Goal: Answer question/provide support: Share knowledge or assist other users

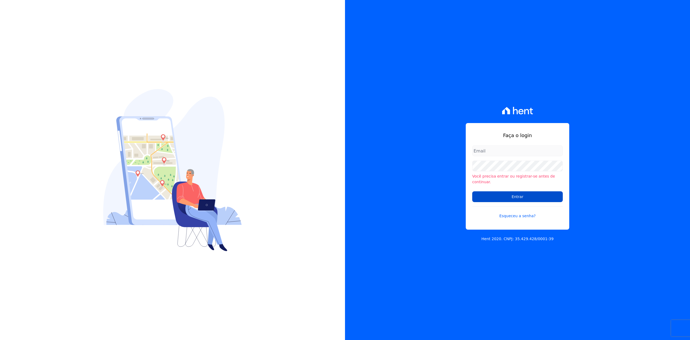
type input "[PERSON_NAME][EMAIL_ADDRESS][DOMAIN_NAME]"
click at [479, 198] on input "Entrar" at bounding box center [517, 196] width 91 height 11
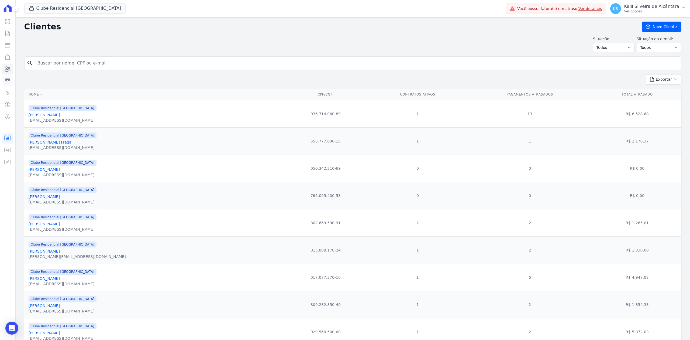
click at [5, 80] on icon at bounding box center [7, 81] width 5 height 5
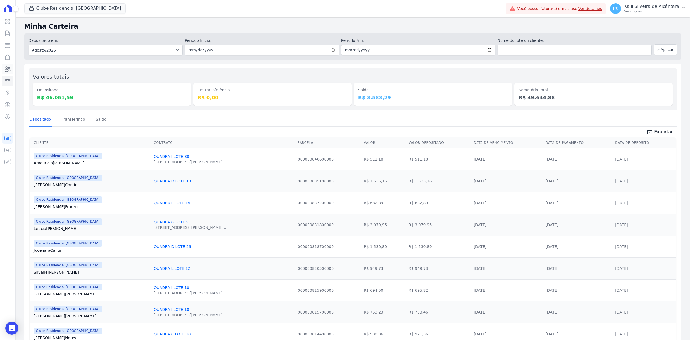
click at [11, 68] on link "Clientes" at bounding box center [7, 69] width 11 height 11
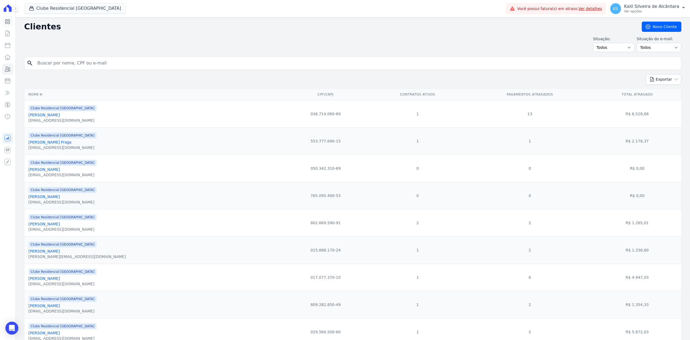
click at [7, 26] on link "Visão Geral" at bounding box center [7, 21] width 11 height 11
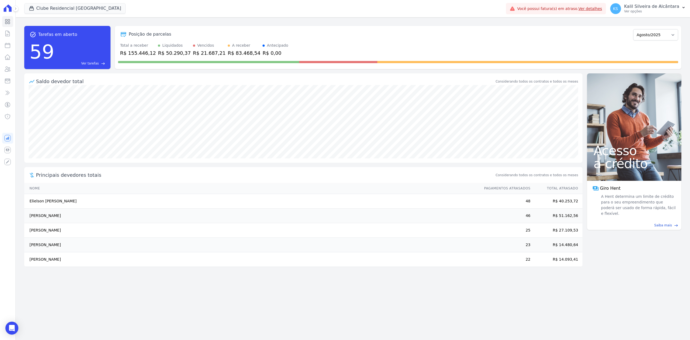
click at [13, 69] on div "Visão Geral Contratos [GEOGRAPHIC_DATA] Lotes Clientes Minha Carteira Transferê…" at bounding box center [7, 170] width 15 height 340
click at [10, 68] on icon at bounding box center [7, 69] width 6 height 6
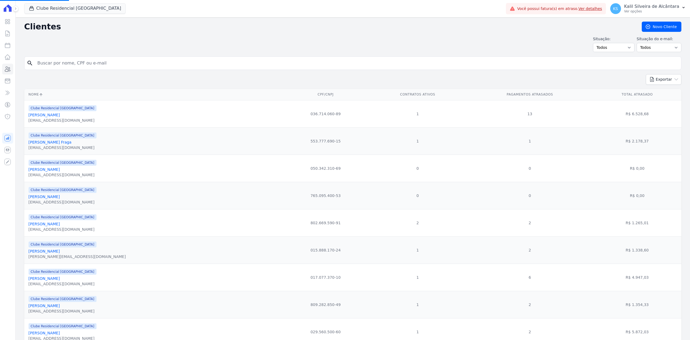
click at [56, 67] on input "search" at bounding box center [356, 63] width 645 height 11
click at [61, 4] on button "Clube Residencial [GEOGRAPHIC_DATA]" at bounding box center [75, 8] width 102 height 10
click at [32, 9] on icon "button" at bounding box center [31, 8] width 5 height 5
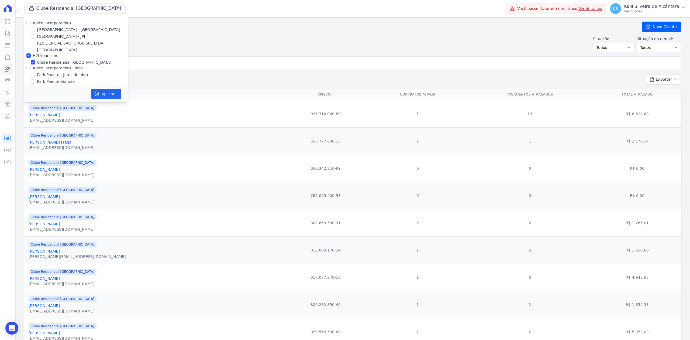
click at [29, 26] on div "Apice Incorporadora [GEOGRAPHIC_DATA] - [GEOGRAPHIC_DATA] [GEOGRAPHIC_DATA] - J…" at bounding box center [76, 56] width 104 height 80
click at [29, 24] on input "Apice Incorporadora" at bounding box center [28, 23] width 4 height 4
checkbox input "true"
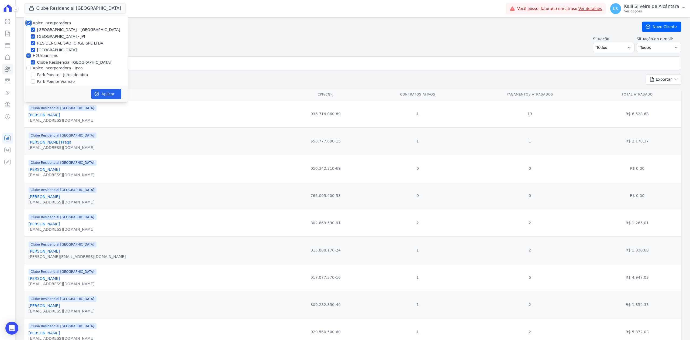
checkbox input "true"
click at [27, 67] on input "Apice Incorporadora - Inco" at bounding box center [28, 68] width 4 height 4
checkbox input "true"
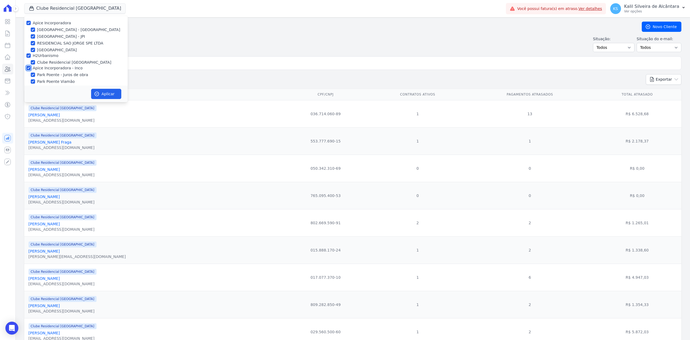
checkbox input "true"
click at [106, 91] on button "Aplicar" at bounding box center [106, 94] width 30 height 10
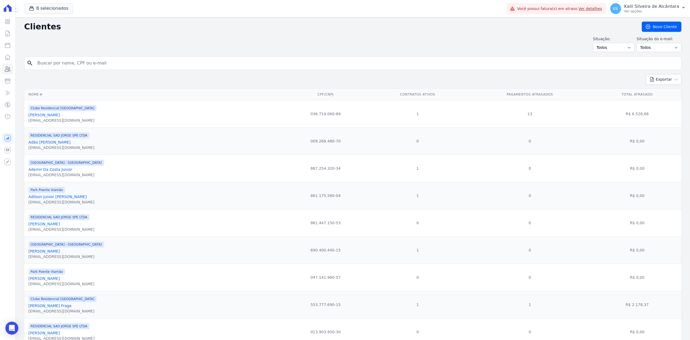
click at [132, 61] on input "search" at bounding box center [356, 63] width 645 height 11
paste input "[PERSON_NAME]"
type input "[PERSON_NAME]"
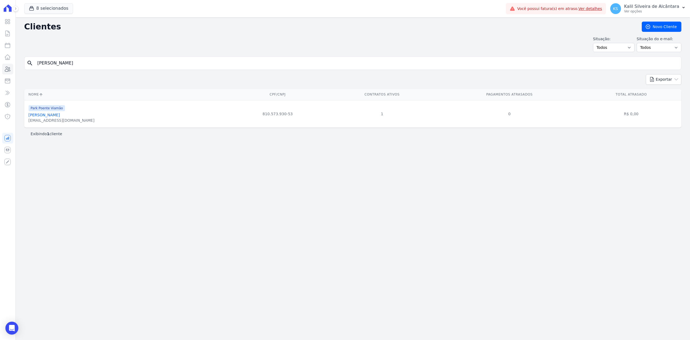
click at [60, 114] on link "[PERSON_NAME]" at bounding box center [44, 115] width 31 height 4
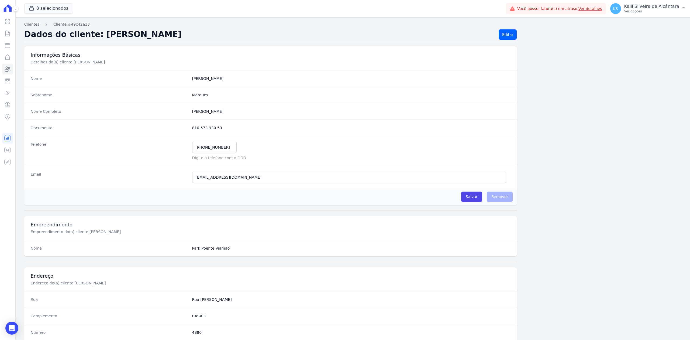
scroll to position [167, 0]
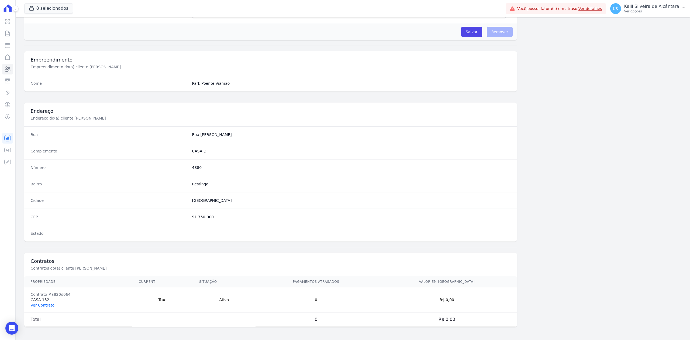
click at [50, 304] on link "Ver Contrato" at bounding box center [43, 305] width 24 height 4
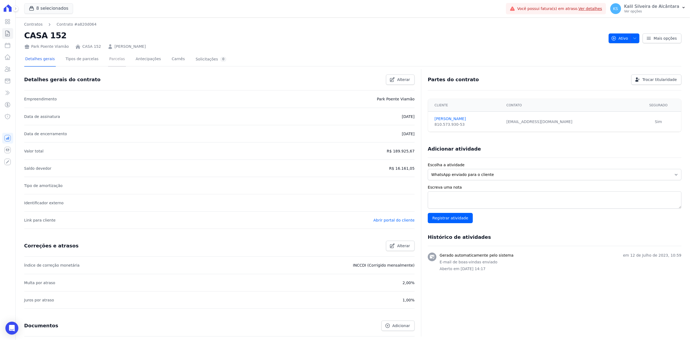
click at [108, 58] on link "Parcelas" at bounding box center [117, 59] width 18 height 14
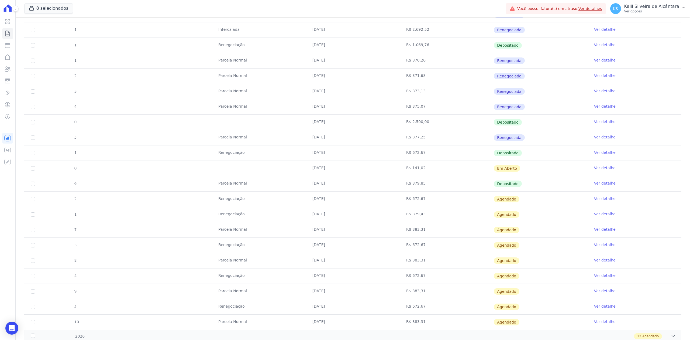
scroll to position [180, 0]
click at [443, 168] on td "R$ 141,02" at bounding box center [447, 166] width 94 height 15
click at [603, 169] on link "Ver detalhe" at bounding box center [605, 166] width 22 height 5
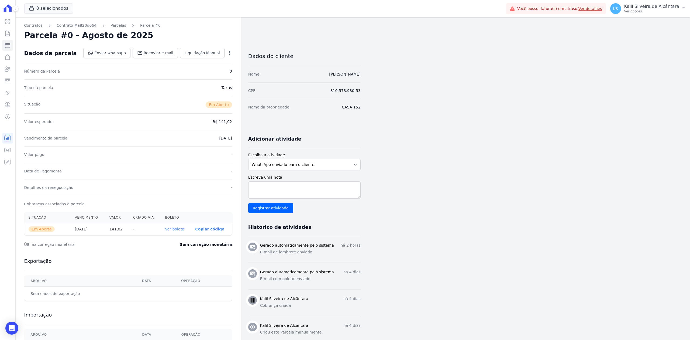
click at [175, 231] on link "Ver boleto" at bounding box center [174, 229] width 19 height 4
click at [231, 53] on icon "button" at bounding box center [229, 52] width 5 height 5
click at [217, 68] on link "Cancelar Cobrança" at bounding box center [206, 70] width 47 height 10
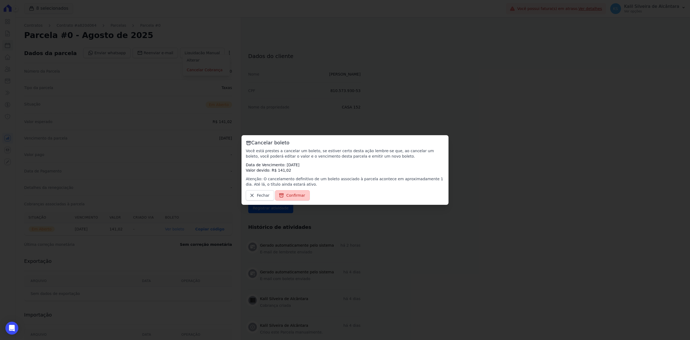
click at [291, 194] on span "Confirmar" at bounding box center [295, 195] width 19 height 5
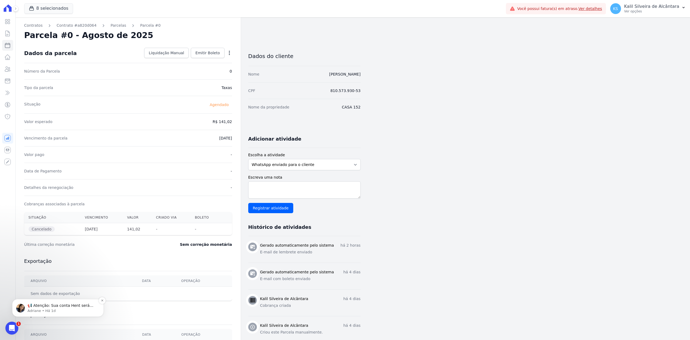
click at [68, 304] on p "📢 Atenção: Sua conta Hent será migrada para a Conta Arke! Estamos trazendo para…" at bounding box center [63, 305] width 70 height 5
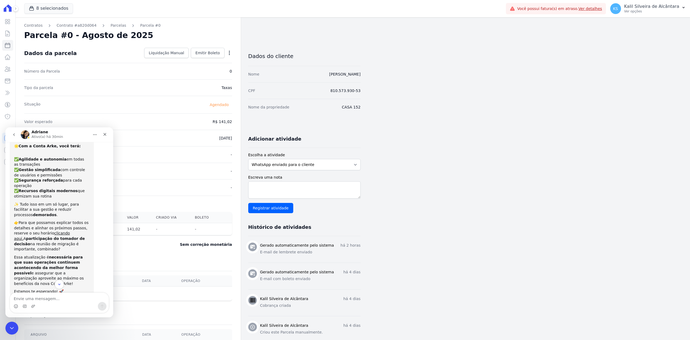
scroll to position [46, 0]
click at [11, 134] on button "go back" at bounding box center [14, 134] width 10 height 10
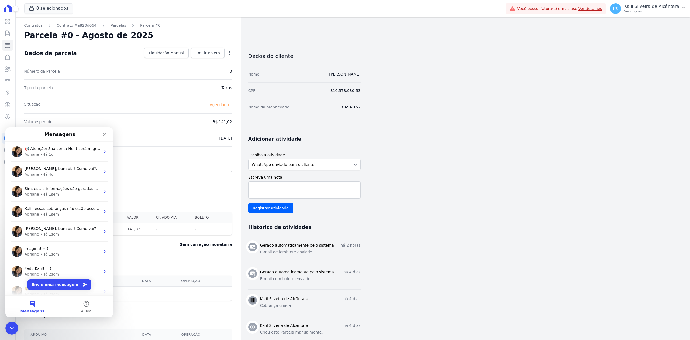
click at [119, 35] on h2 "Parcela #0 - Agosto de 2025" at bounding box center [88, 35] width 129 height 10
click at [111, 22] on div "Contratos Contrato #a820d064 [GEOGRAPHIC_DATA] Parcela #0 Solicitação de cancel…" at bounding box center [128, 191] width 225 height 348
click at [112, 28] on link "Parcelas" at bounding box center [119, 26] width 16 height 6
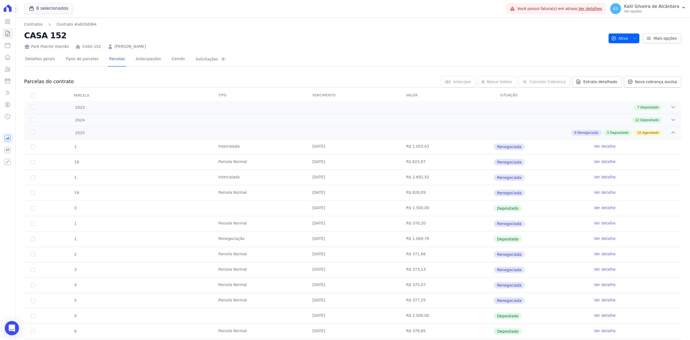
click at [17, 325] on div "Open Intercom Messenger" at bounding box center [12, 328] width 14 height 14
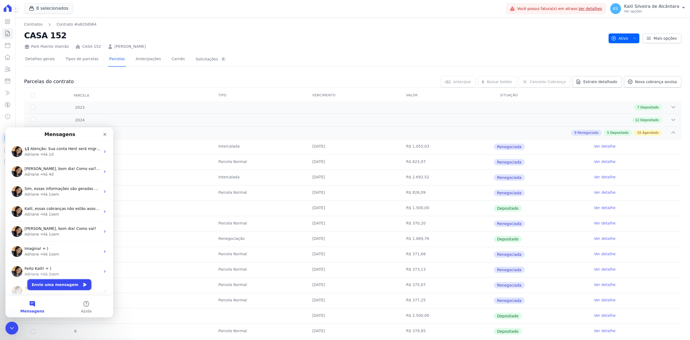
click at [54, 285] on button "Envie uma mensagem" at bounding box center [60, 284] width 64 height 11
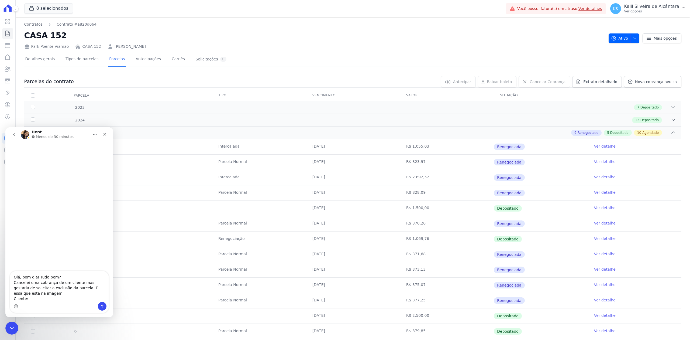
drag, startPoint x: 165, startPoint y: 47, endPoint x: 108, endPoint y: 45, distance: 57.0
click at [108, 45] on div "Park Poente Viamão CASA 152 [PERSON_NAME]" at bounding box center [314, 46] width 580 height 8
copy link "[PERSON_NAME]"
click at [56, 301] on textarea "Olá, bom dia! Tudo bem? Cancelei uma cobrança de um cliente mas gostaria de sol…" at bounding box center [59, 286] width 99 height 31
drag, startPoint x: 94, startPoint y: 19, endPoint x: 112, endPoint y: 55, distance: 40.2
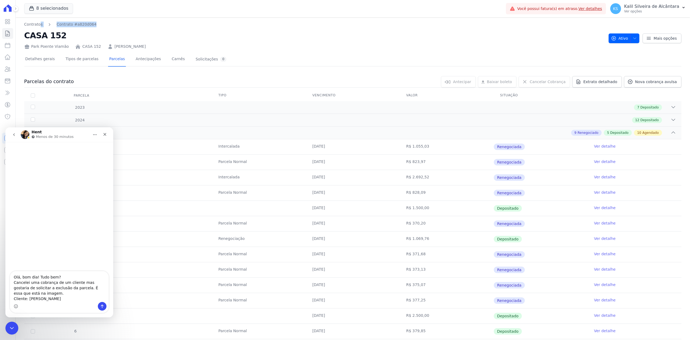
click at [39, 25] on div "Contratos Contrato #a820d064 CASA 152 Park Poente Viamão CASA 152 [PERSON_NAME]…" at bounding box center [353, 289] width 675 height 545
drag, startPoint x: 30, startPoint y: 47, endPoint x: 67, endPoint y: 47, distance: 36.9
click at [67, 47] on div "Park Poente Viamão CASA 152 [PERSON_NAME]" at bounding box center [314, 46] width 580 height 8
copy div "Park Poente Viamão"
click at [38, 299] on textarea "Olá, bom dia! Tudo bem? Cancelei uma cobrança de um cliente mas gostaria de sol…" at bounding box center [59, 286] width 99 height 31
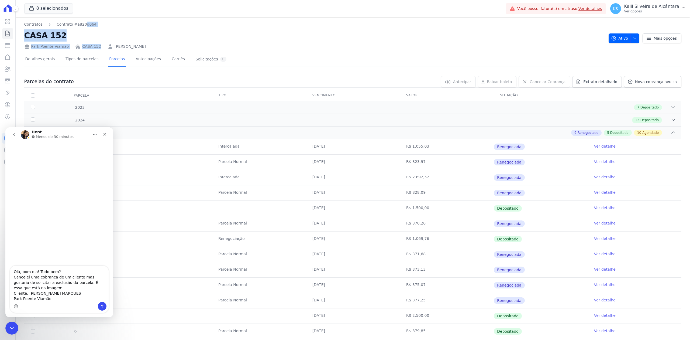
drag, startPoint x: 96, startPoint y: 46, endPoint x: 78, endPoint y: 40, distance: 19.4
click at [78, 40] on div "Contratos Contrato #a820d064 CASA 152 Park Poente Viamão CASA 152 [PERSON_NAME]" at bounding box center [314, 36] width 580 height 28
copy div "Park Poente Viamão CASA 152"
click at [54, 291] on textarea "Olá, bom dia! Tudo bem? Cancelei uma cobrança de um cliente mas gostaria de sol…" at bounding box center [59, 284] width 99 height 36
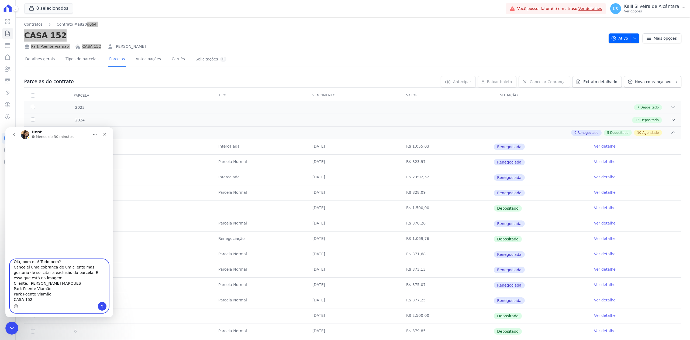
drag, startPoint x: 51, startPoint y: 290, endPoint x: 50, endPoint y: 293, distance: 3.4
click at [50, 293] on textarea "Olá, bom dia! Tudo bem? Cancelei uma cobrança de um cliente mas gostaria de sol…" at bounding box center [59, 280] width 99 height 43
click at [11, 295] on textarea "Olá, bom dia! Tudo bem? Cancelei uma cobrança de um cliente mas gostaria de sol…" at bounding box center [59, 281] width 99 height 42
type textarea "Olá, bom dia! Tudo bem? Cancelei uma cobrança de um cliente mas gostaria de sol…"
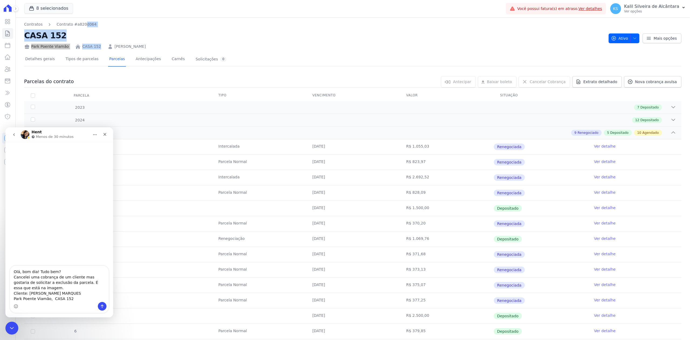
click at [115, 44] on link "[PERSON_NAME]" at bounding box center [130, 47] width 31 height 6
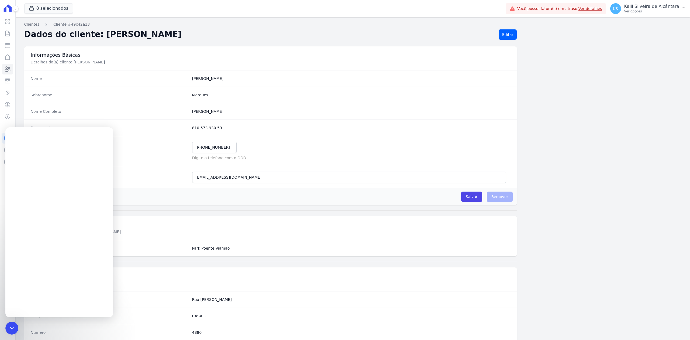
click at [15, 324] on div "Encerramento do Messenger da Intercom" at bounding box center [11, 327] width 13 height 13
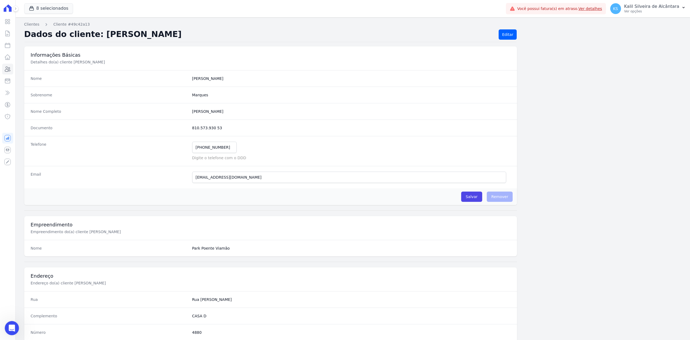
click at [10, 327] on icon "Abertura do Messenger da Intercom" at bounding box center [11, 327] width 9 height 9
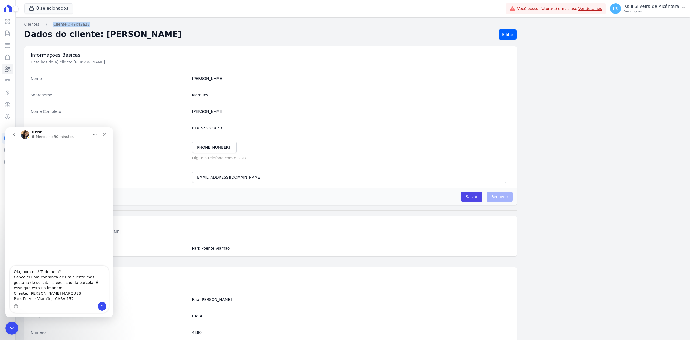
drag, startPoint x: 91, startPoint y: 24, endPoint x: 44, endPoint y: 24, distance: 47.2
click at [44, 24] on nav "Clientes Cliente #49c42a13" at bounding box center [352, 25] width 657 height 6
copy link "Cliente #49c42a13"
click at [35, 306] on div "Messenger da Intercom" at bounding box center [59, 306] width 99 height 9
click at [56, 295] on textarea "Olá, bom dia! Tudo bem? Cancelei uma cobrança de um cliente mas gostaria de sol…" at bounding box center [59, 284] width 99 height 36
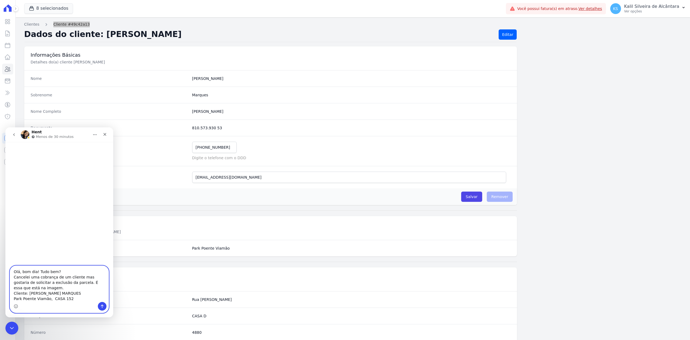
click at [78, 295] on textarea "Olá, bom dia! Tudo bem? Cancelei uma cobrança de um cliente mas gostaria de sol…" at bounding box center [59, 284] width 99 height 36
paste textarea "Cliente #49c42a13"
type textarea "Olá, bom dia! Tudo bem? Cancelei uma cobrança de um cliente mas gostaria de sol…"
click at [103, 305] on icon "Enviar uma mensagem" at bounding box center [102, 306] width 3 height 4
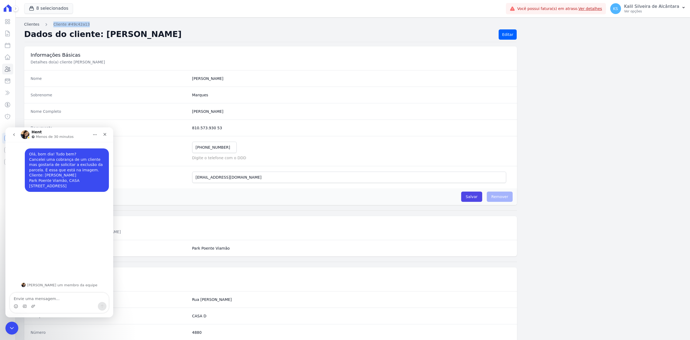
click at [29, 24] on link "Clientes" at bounding box center [31, 25] width 15 height 6
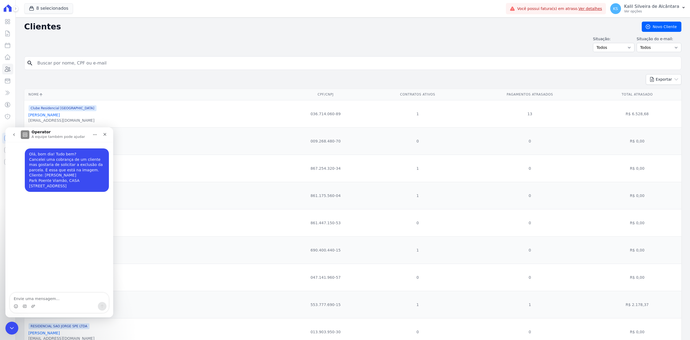
click at [100, 64] on input "search" at bounding box center [356, 63] width 645 height 11
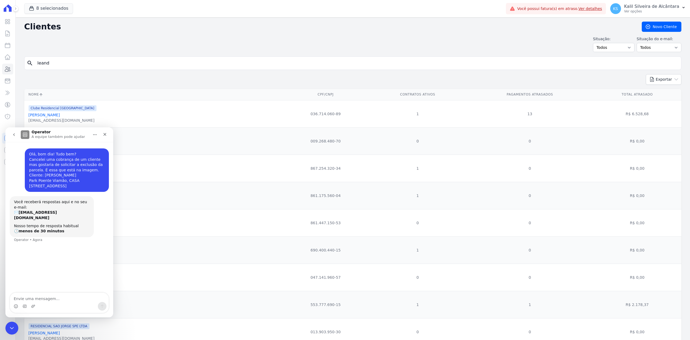
type input "leand"
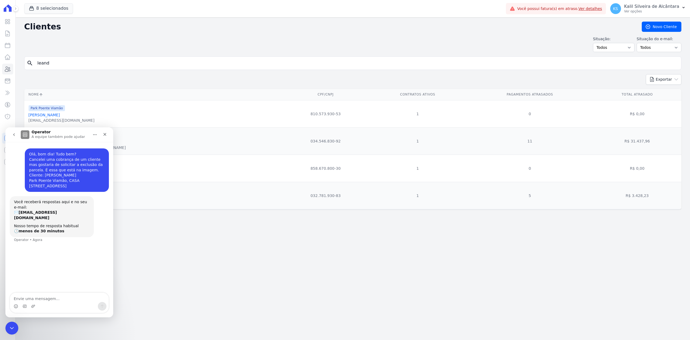
click at [60, 114] on link "[PERSON_NAME]" at bounding box center [44, 115] width 31 height 4
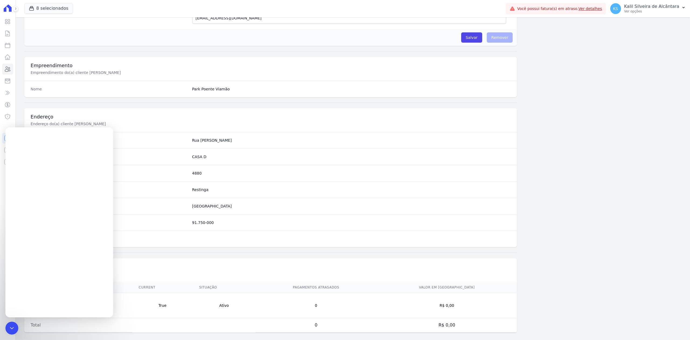
scroll to position [167, 0]
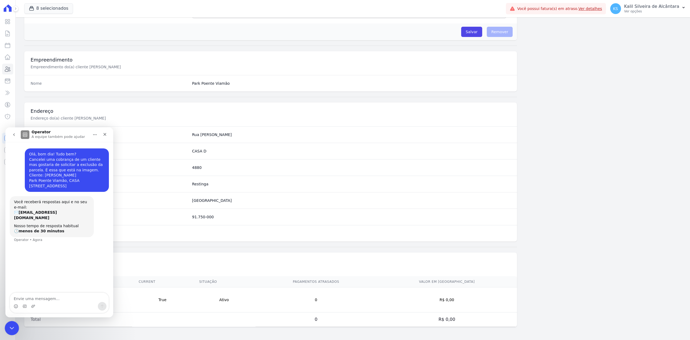
click at [7, 328] on div "Encerramento do Messenger da Intercom" at bounding box center [11, 327] width 13 height 13
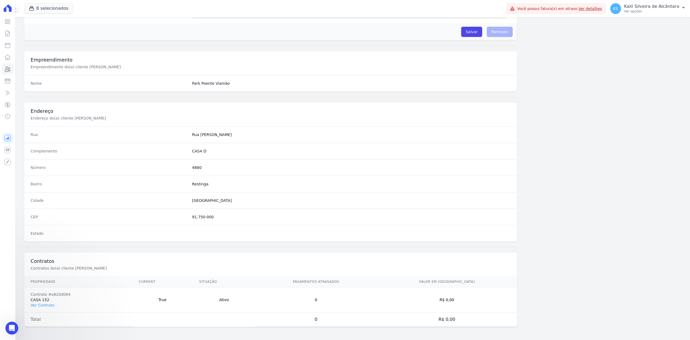
scroll to position [0, 0]
click at [46, 306] on link "Ver Contrato" at bounding box center [43, 305] width 24 height 4
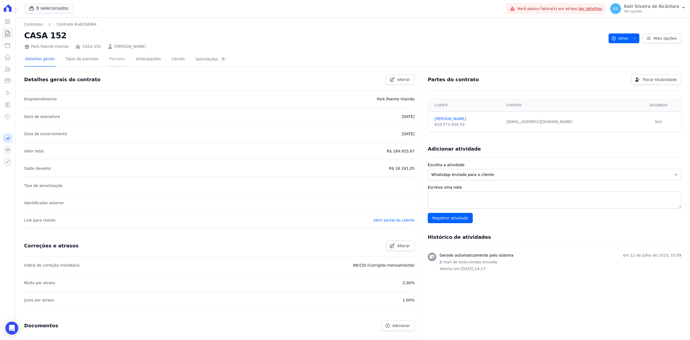
click at [108, 57] on link "Parcelas" at bounding box center [117, 59] width 18 height 14
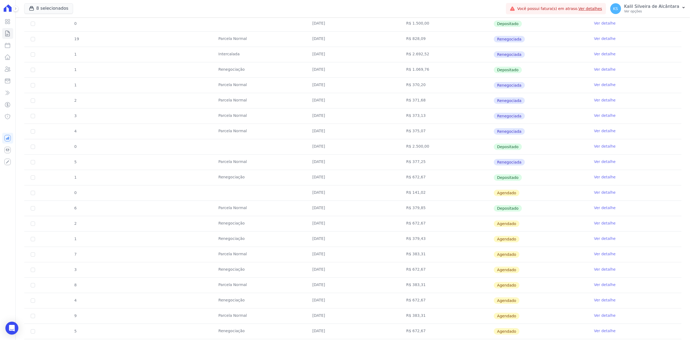
scroll to position [216, 0]
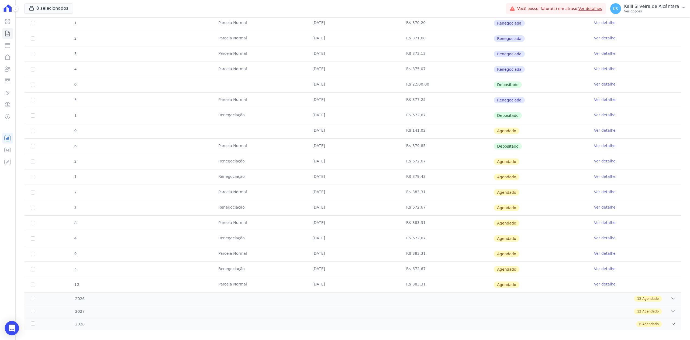
click at [13, 324] on div "Open Intercom Messenger" at bounding box center [12, 328] width 14 height 14
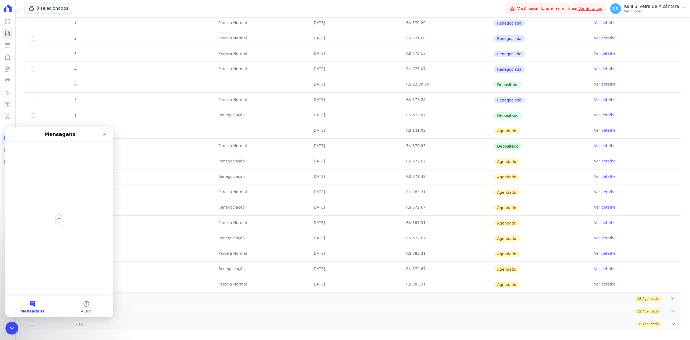
scroll to position [0, 0]
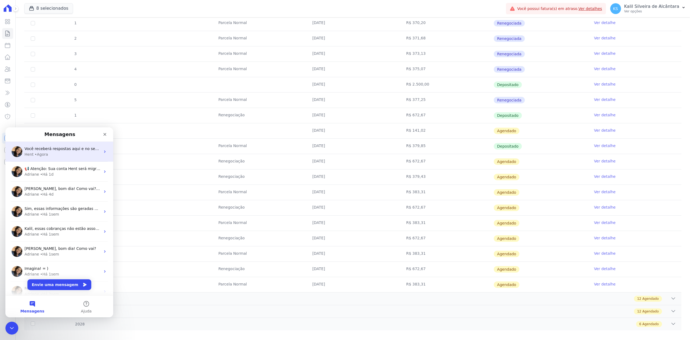
click at [54, 145] on div "Você receberá respostas aqui e no seu e-mail: ✉️ [EMAIL_ADDRESS][DOMAIN_NAME] N…" at bounding box center [59, 152] width 108 height 20
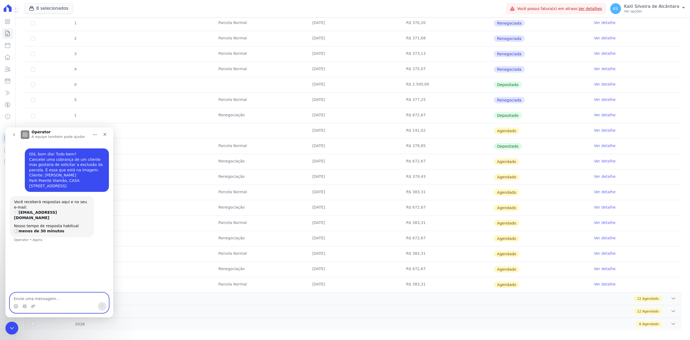
click at [64, 295] on textarea "Envie uma mensagem..." at bounding box center [59, 297] width 99 height 9
paste textarea "Envie uma mensagem..."
